Goal: Check status: Check status

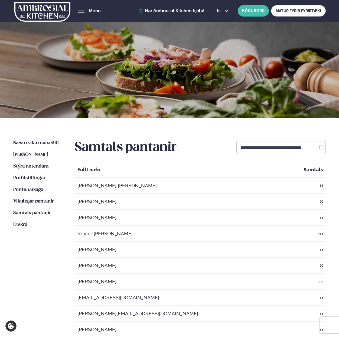
click at [37, 15] on img at bounding box center [42, 12] width 56 height 22
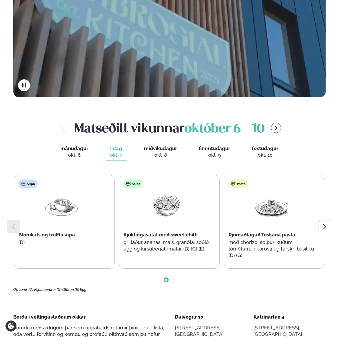
scroll to position [161, 0]
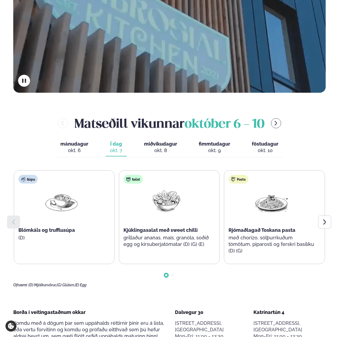
click at [207, 138] on button "fimmtudagur fim. [DATE]" at bounding box center [214, 147] width 40 height 18
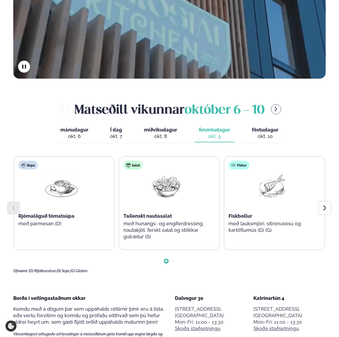
scroll to position [181, 0]
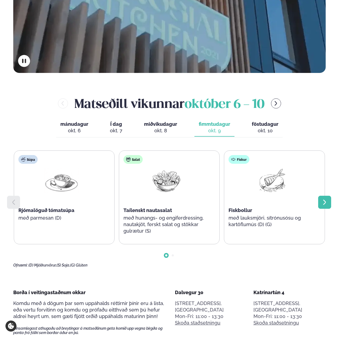
click at [321, 199] on icon at bounding box center [324, 202] width 6 height 6
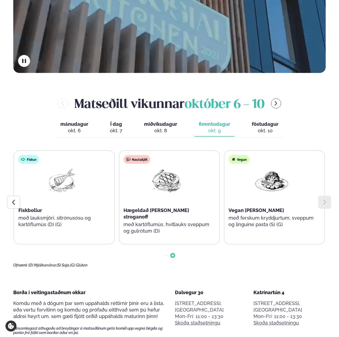
click at [246, 119] on div "mánudagur mán. [DATE] Í dag Í d. [DATE] miðvikudagur mið. [DATE] fimmtudagur fi…" at bounding box center [169, 128] width 227 height 19
click at [256, 121] on span "föstudagur" at bounding box center [265, 124] width 27 height 6
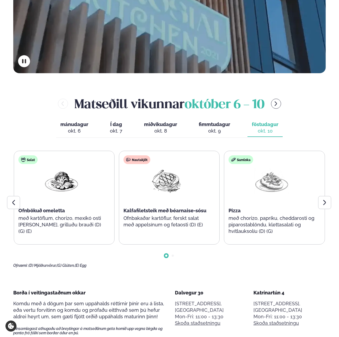
scroll to position [182, 0]
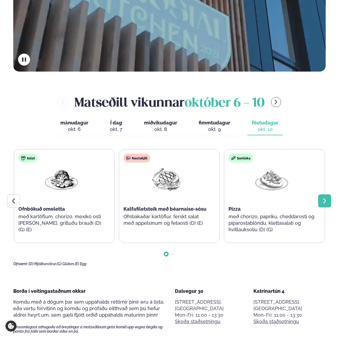
click at [322, 197] on icon at bounding box center [324, 200] width 6 height 6
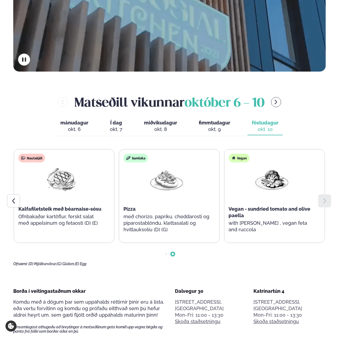
click at [111, 126] on div "okt. 7" at bounding box center [116, 129] width 12 height 6
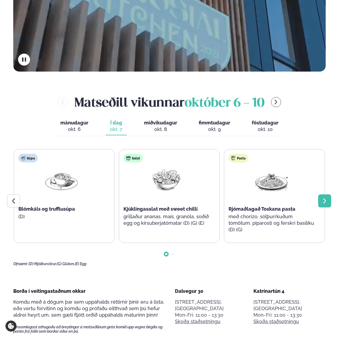
click at [325, 197] on icon at bounding box center [324, 200] width 6 height 6
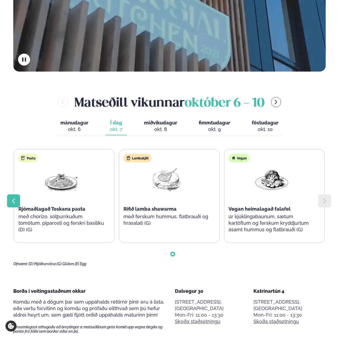
click at [14, 194] on div at bounding box center [13, 200] width 13 height 13
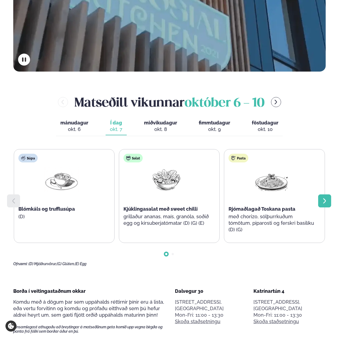
click at [320, 194] on div at bounding box center [324, 200] width 13 height 13
